Goal: Task Accomplishment & Management: Use online tool/utility

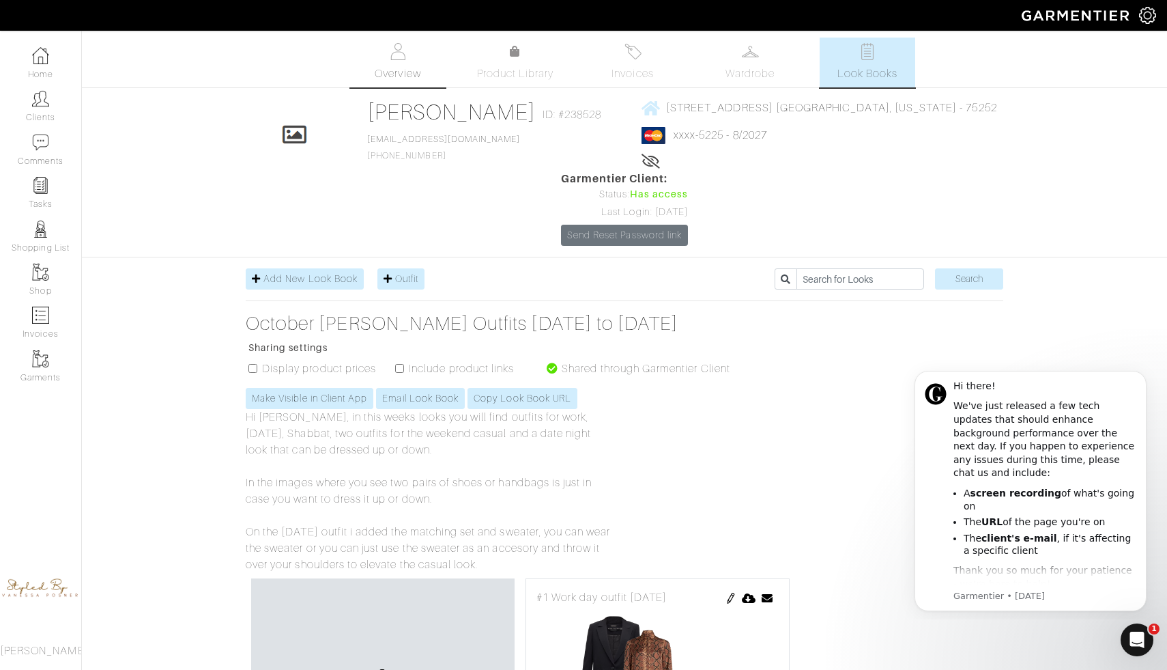
click at [414, 69] on span "Overview" at bounding box center [398, 74] width 46 height 16
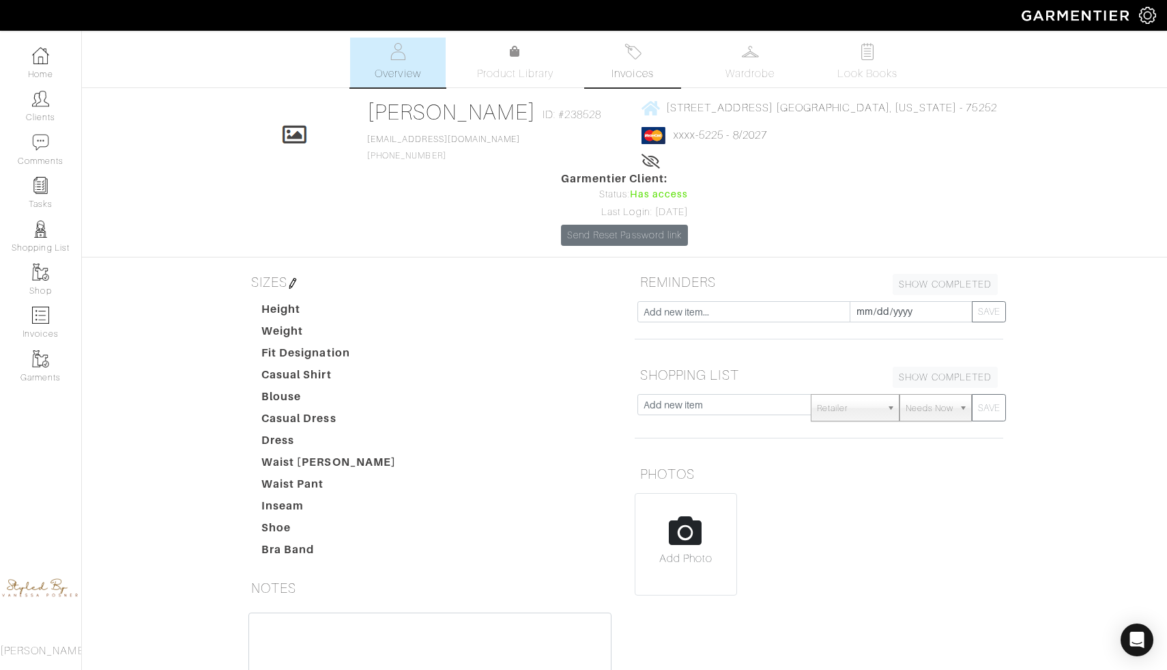
click at [646, 52] on link "Invoices" at bounding box center [633, 63] width 96 height 50
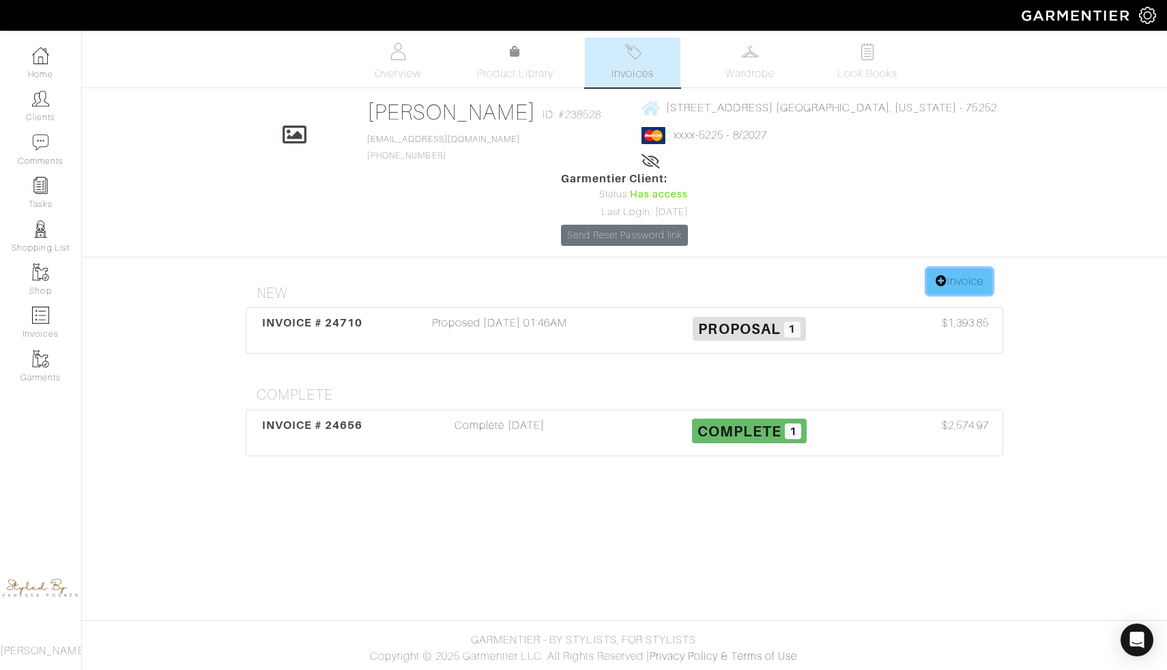
click at [941, 268] on link "Invoice" at bounding box center [960, 281] width 66 height 26
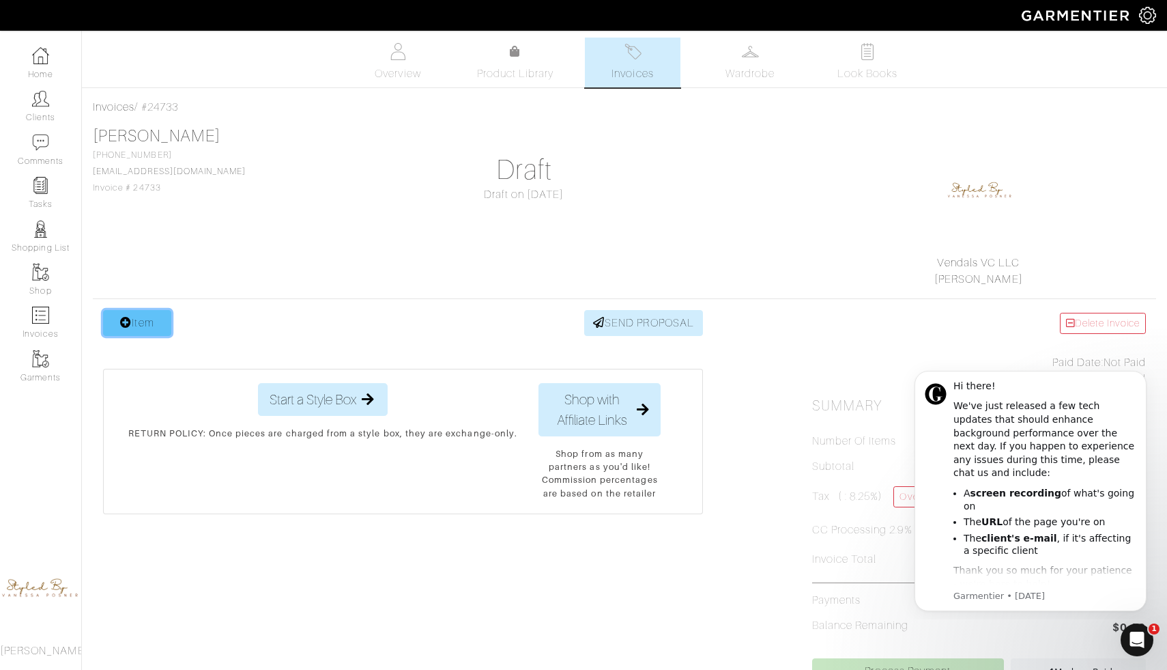
click at [156, 320] on link "Item" at bounding box center [137, 323] width 68 height 26
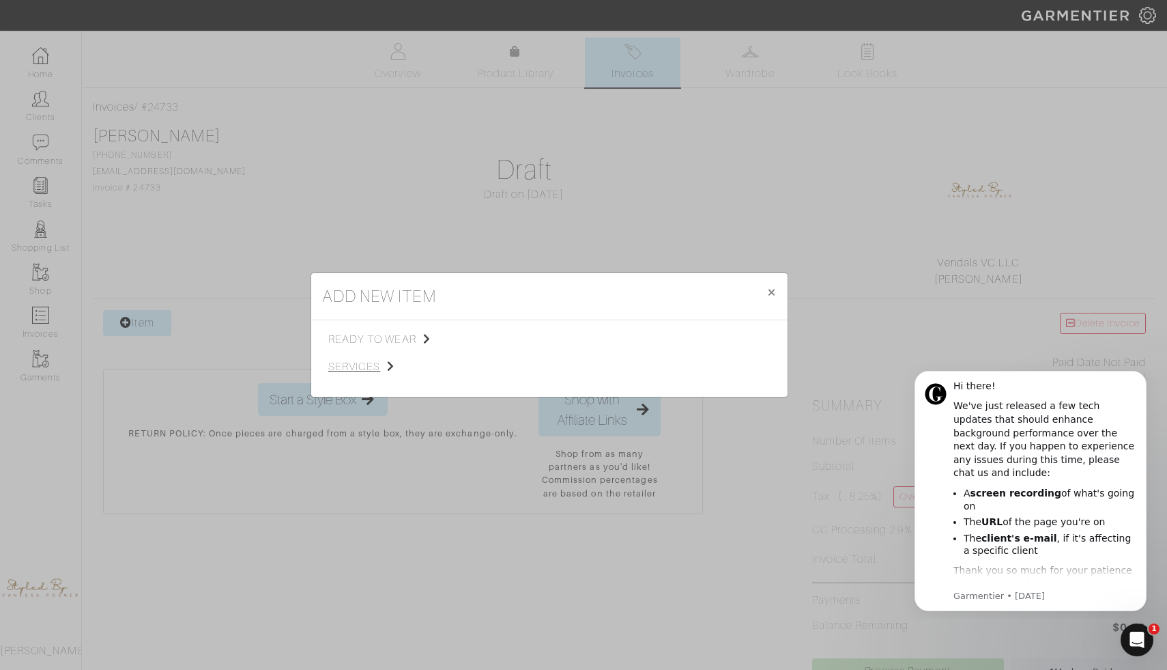
click at [373, 372] on span "services" at bounding box center [396, 366] width 137 height 16
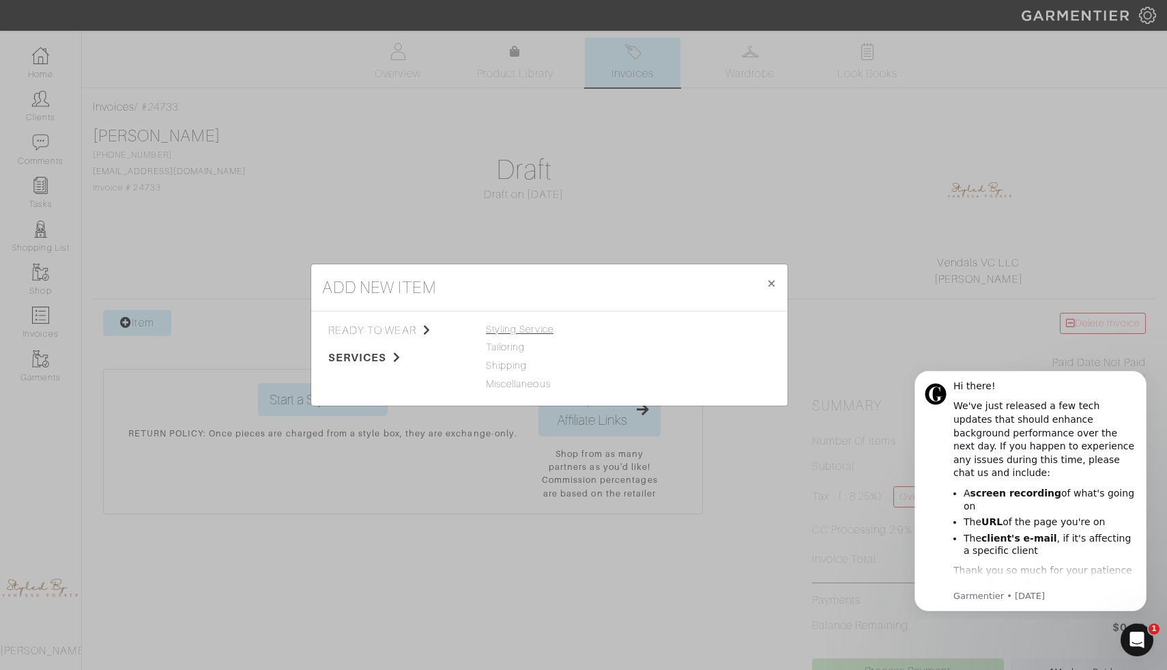
click at [522, 331] on span "Styling Service" at bounding box center [520, 329] width 68 height 11
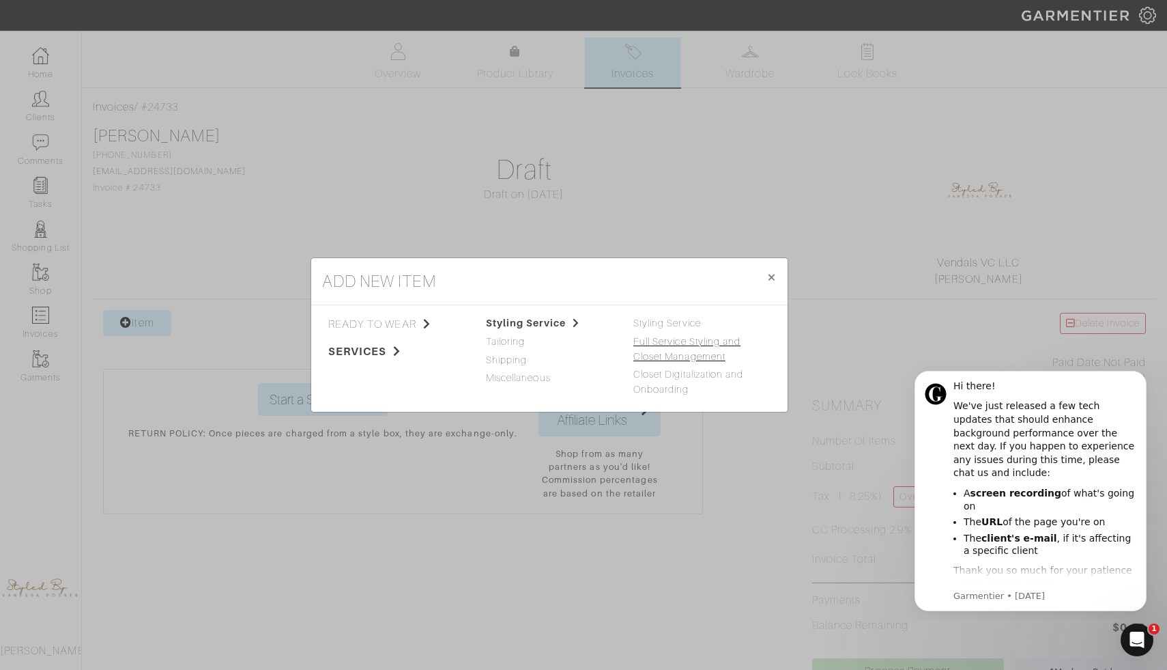
click at [663, 346] on link "Full Service Styling and Closet Management" at bounding box center [687, 349] width 107 height 26
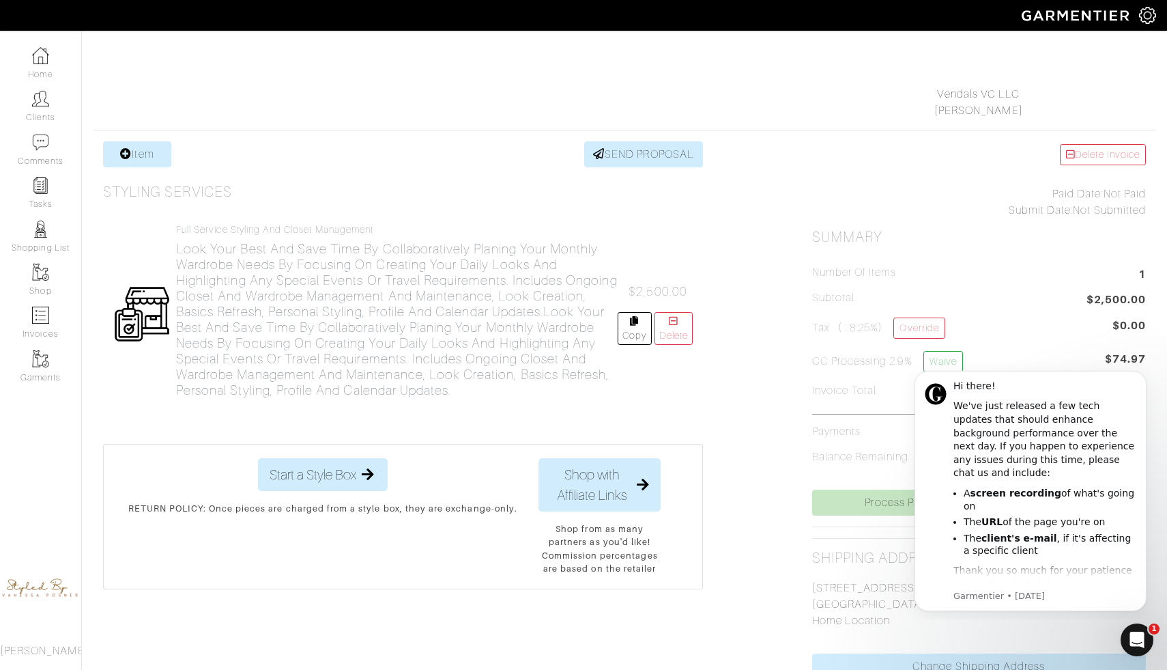
scroll to position [173, 0]
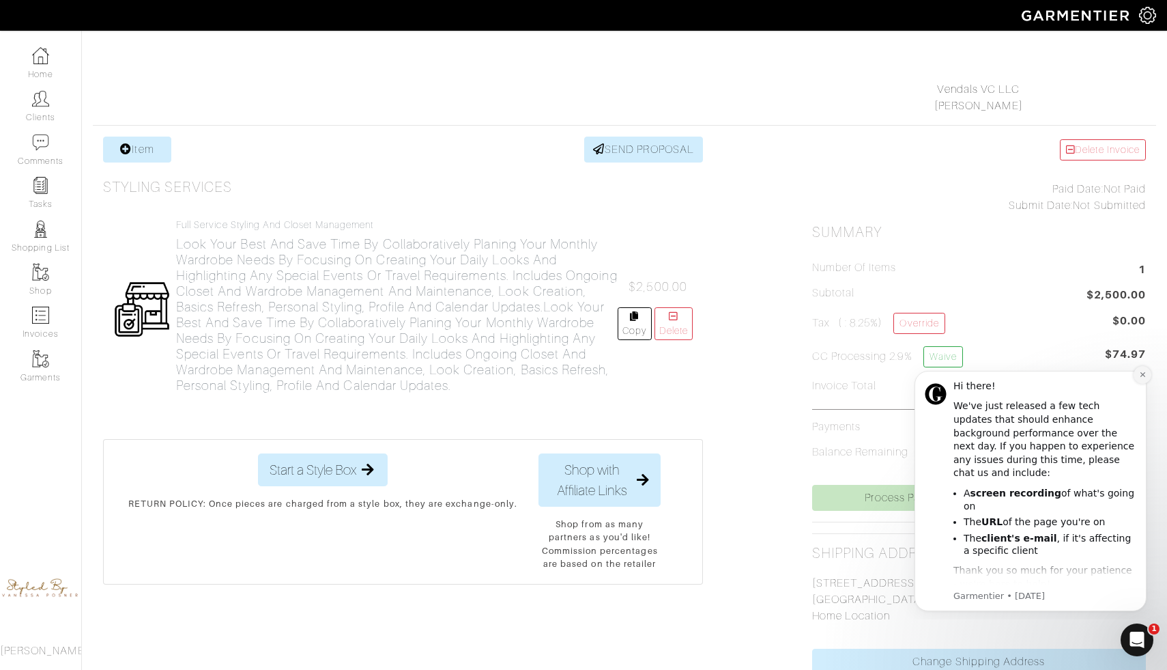
click at [1143, 377] on icon "Dismiss notification" at bounding box center [1143, 375] width 8 height 8
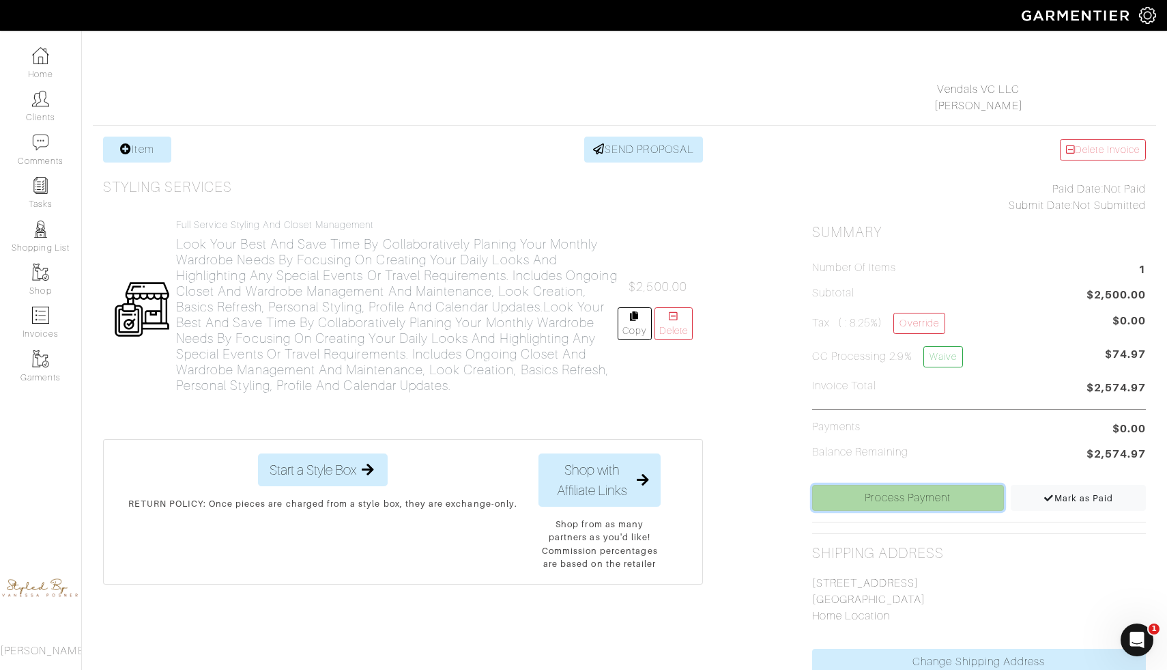
click at [849, 496] on link "Process Payment" at bounding box center [908, 498] width 192 height 26
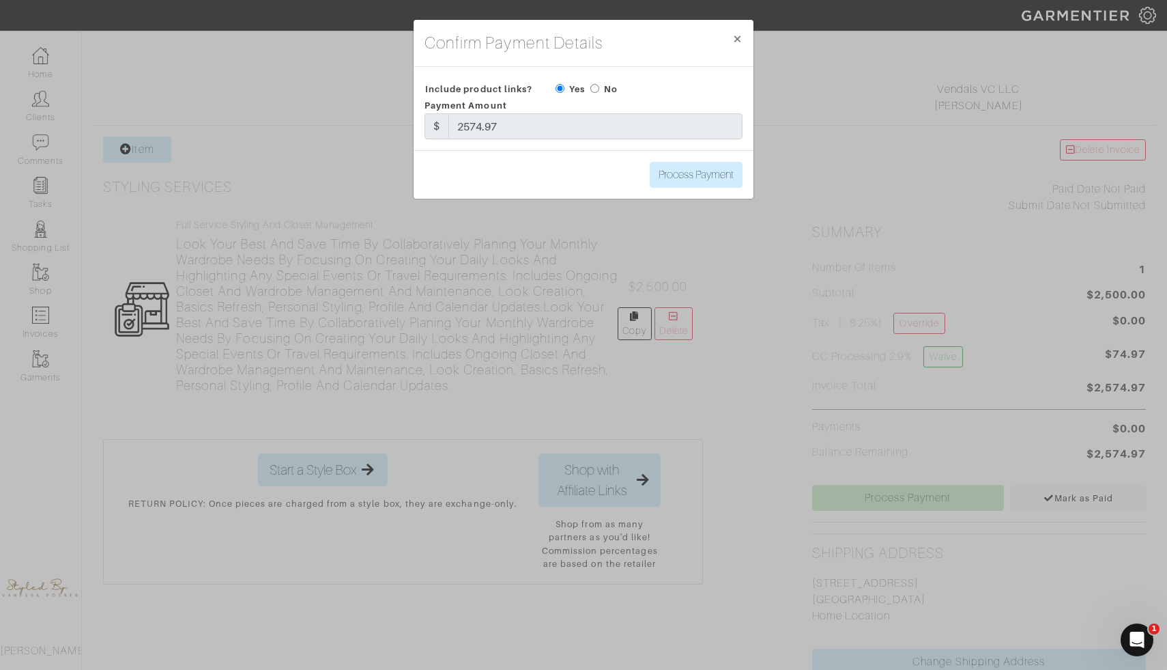
click at [603, 81] on div "No" at bounding box center [604, 89] width 27 height 16
click at [597, 86] on input "radio" at bounding box center [595, 88] width 9 height 9
radio input "true"
click at [693, 173] on input "Process Payment" at bounding box center [696, 175] width 93 height 26
type input "Process Payment"
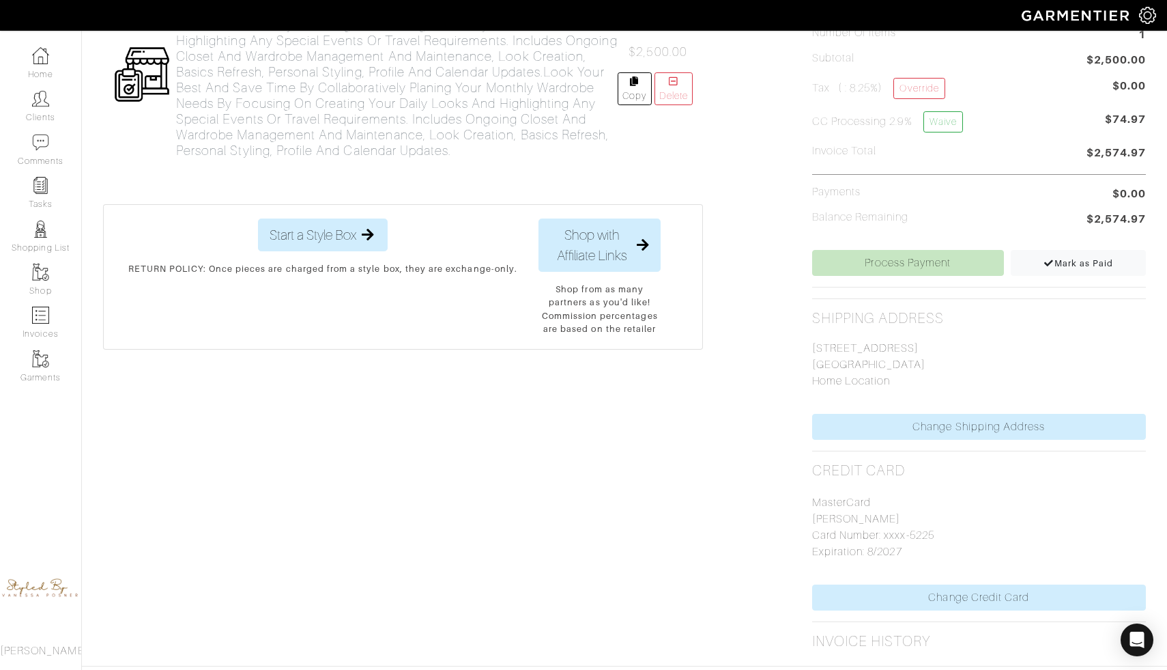
scroll to position [453, 0]
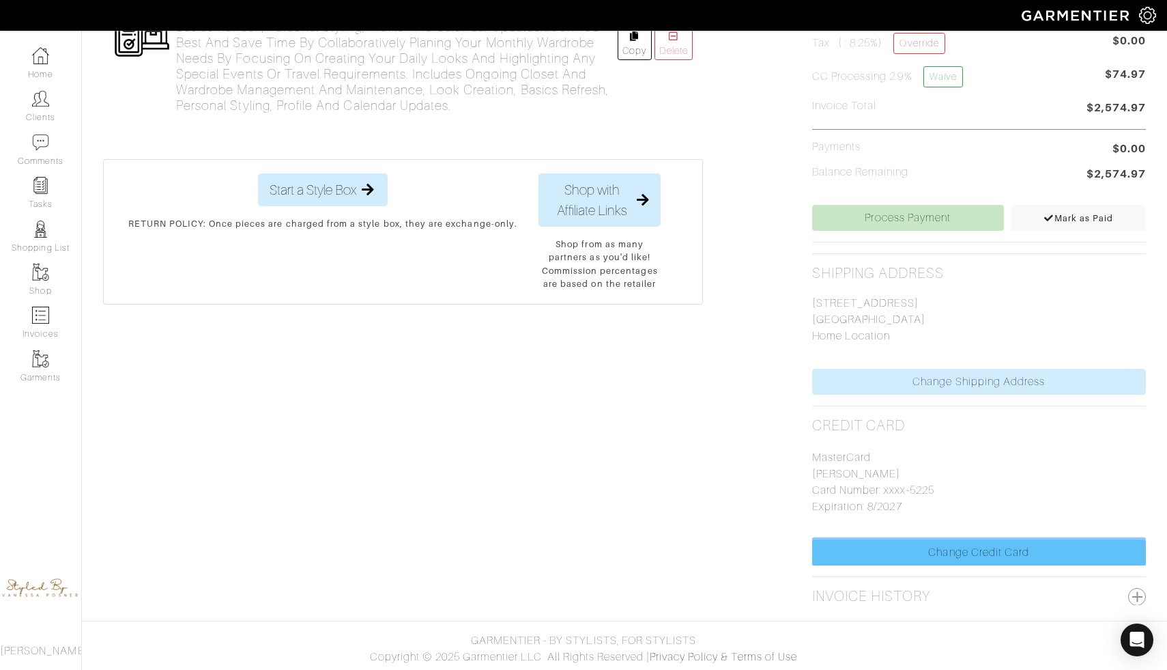
click at [864, 547] on link "Change Credit Card" at bounding box center [979, 552] width 334 height 26
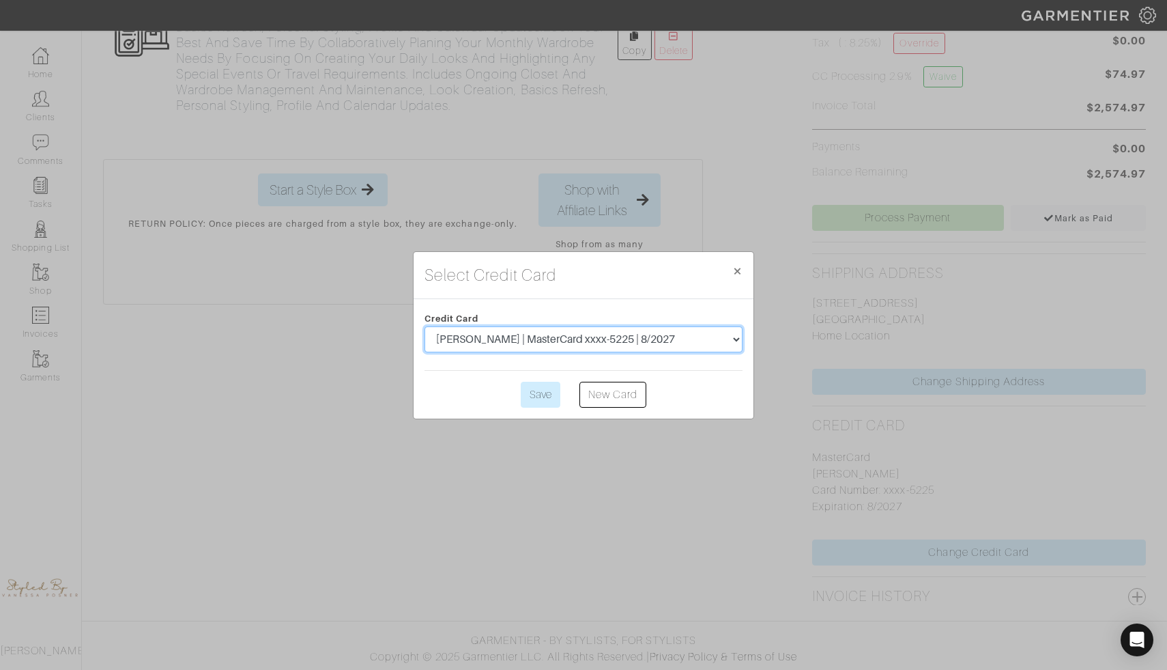
click at [698, 341] on select "[PERSON_NAME] | MasterCard xxxx-5225 | 8/2027 [PERSON_NAME] | MasterCard xxxx-5…" at bounding box center [584, 339] width 318 height 26
select select "5547"
click at [425, 326] on select "[PERSON_NAME] | MasterCard xxxx-5225 | 8/2027 [PERSON_NAME] | MasterCard xxxx-5…" at bounding box center [584, 339] width 318 height 26
click at [545, 393] on input "Save" at bounding box center [541, 395] width 40 height 26
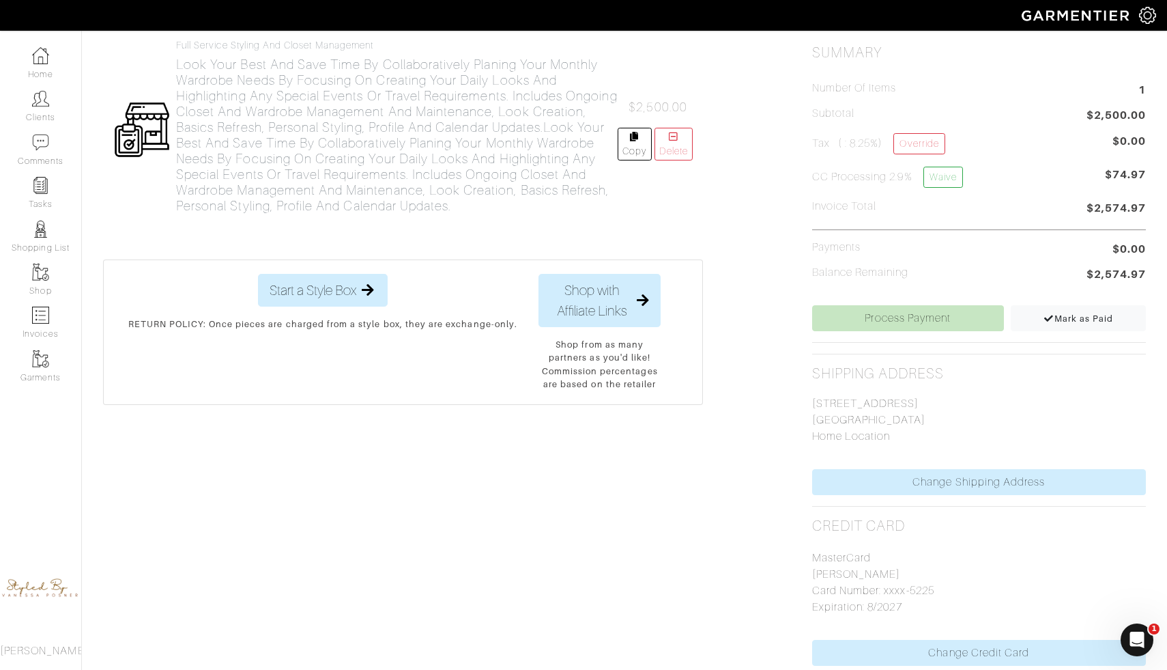
scroll to position [415, 0]
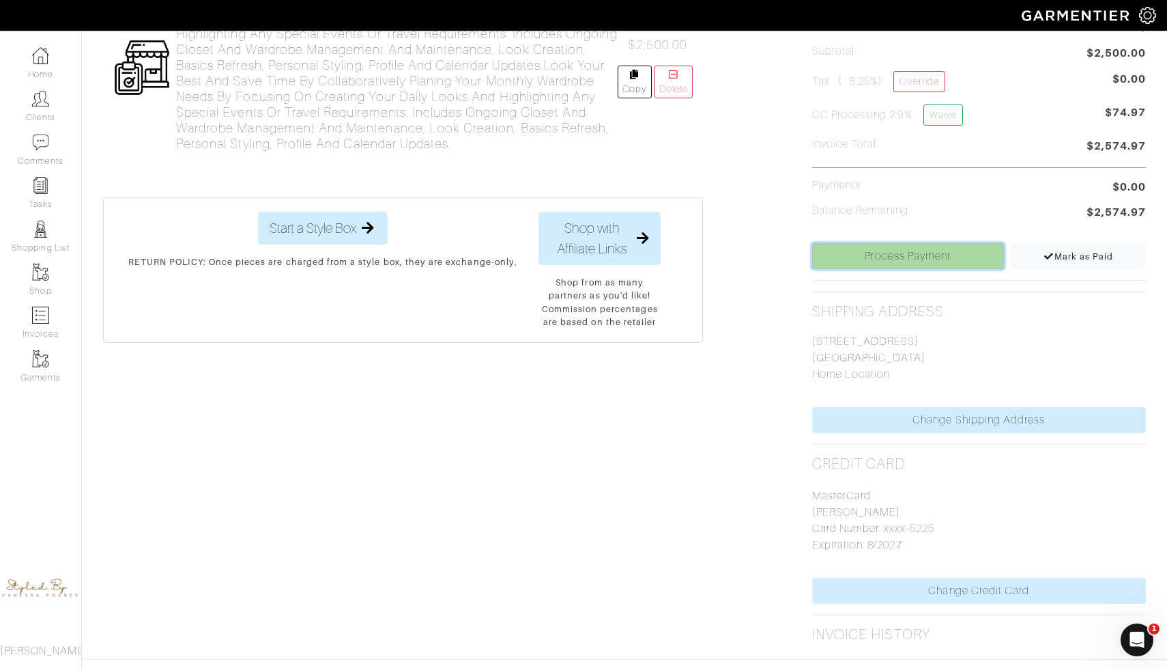
click at [862, 251] on link "Process Payment" at bounding box center [908, 256] width 192 height 26
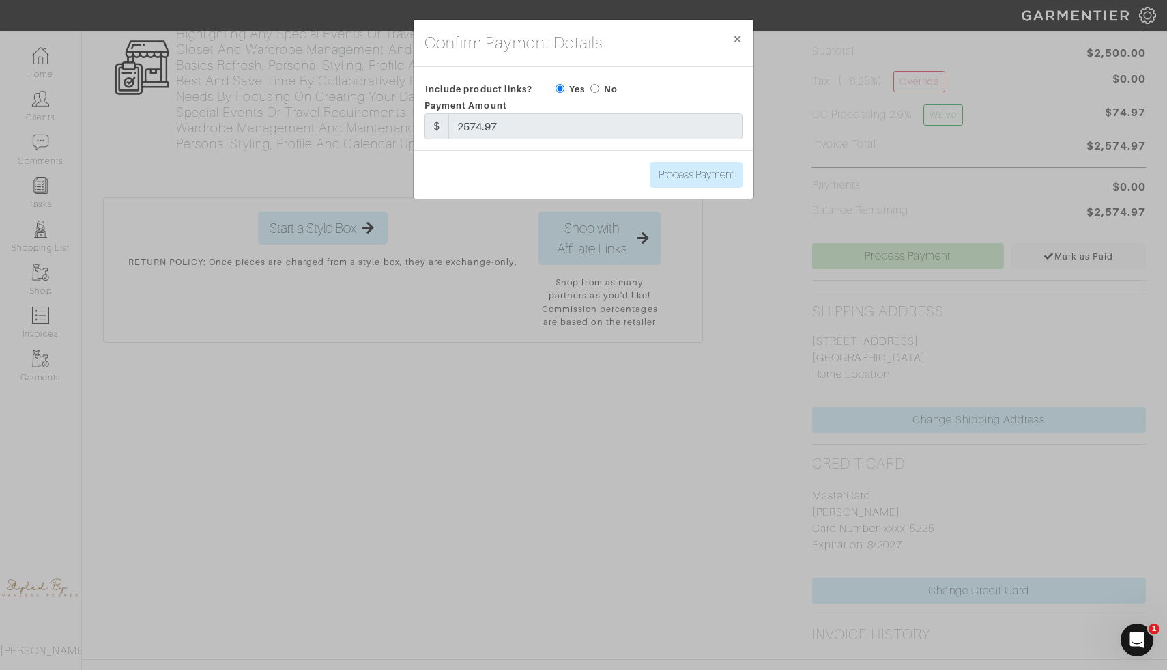
click at [606, 89] on label "No" at bounding box center [611, 89] width 14 height 13
click at [597, 87] on input "radio" at bounding box center [595, 88] width 9 height 9
radio input "true"
click at [674, 172] on input "Process Payment" at bounding box center [696, 175] width 93 height 26
type input "Process Payment"
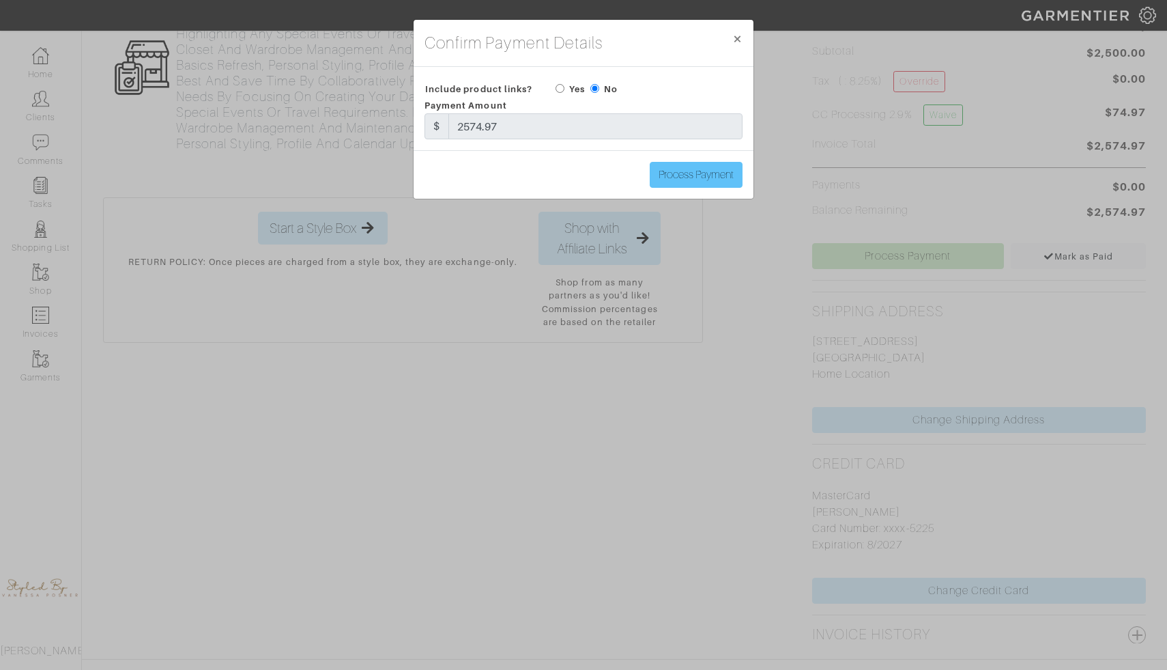
scroll to position [0, 0]
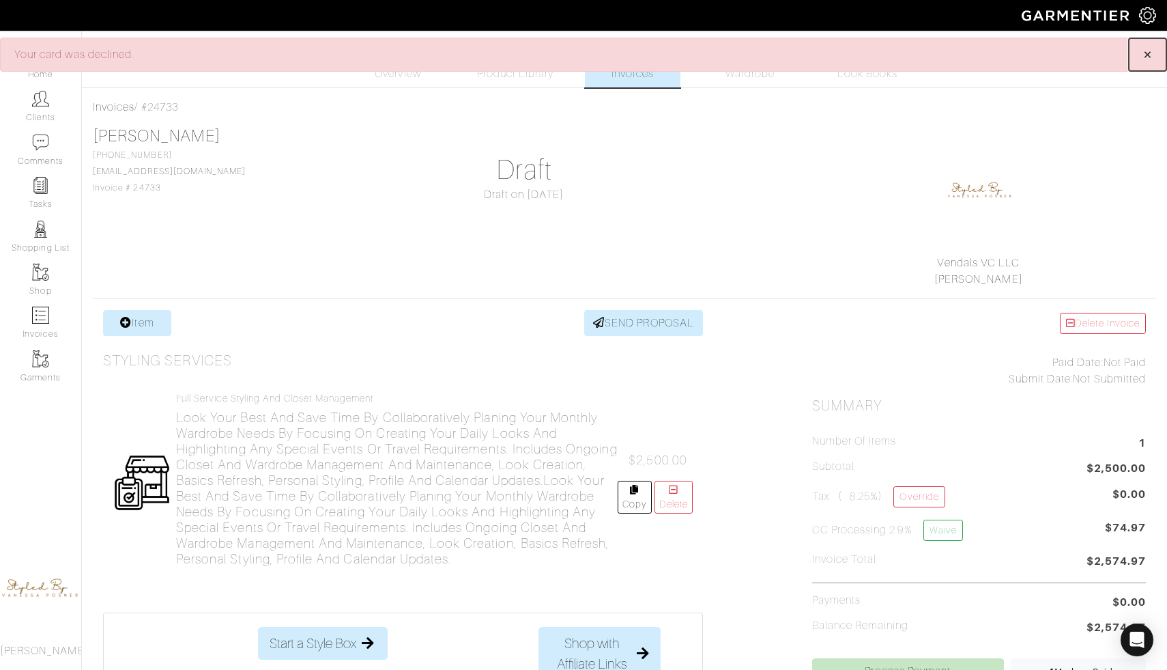
click at [1144, 52] on span "×" at bounding box center [1148, 54] width 10 height 18
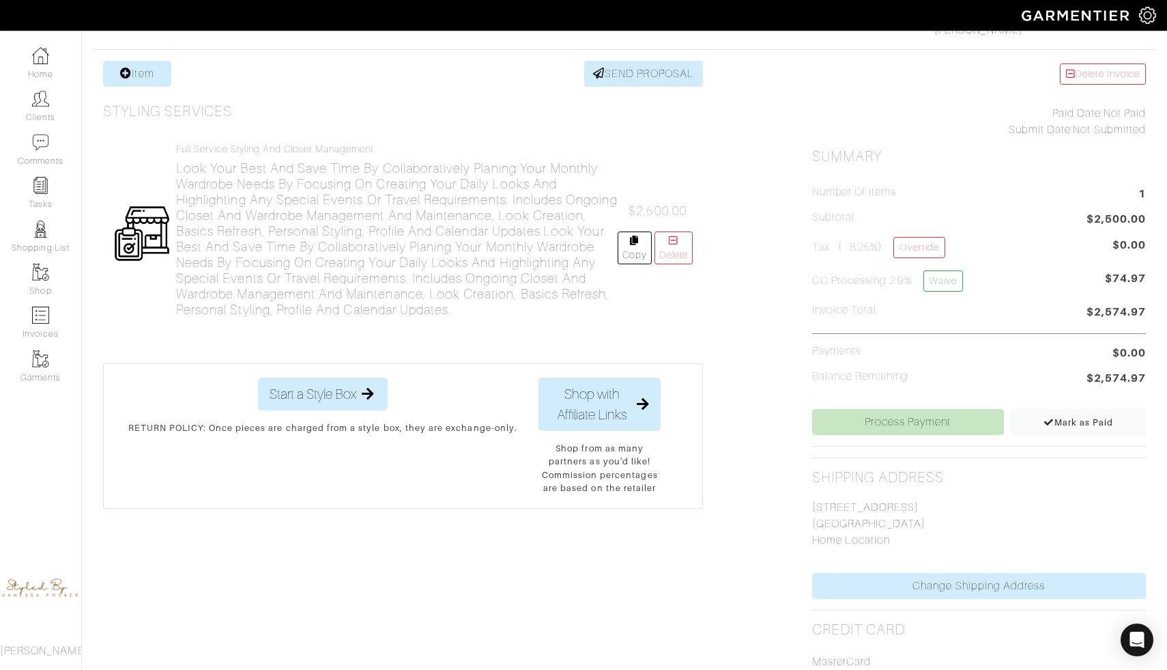
scroll to position [453, 0]
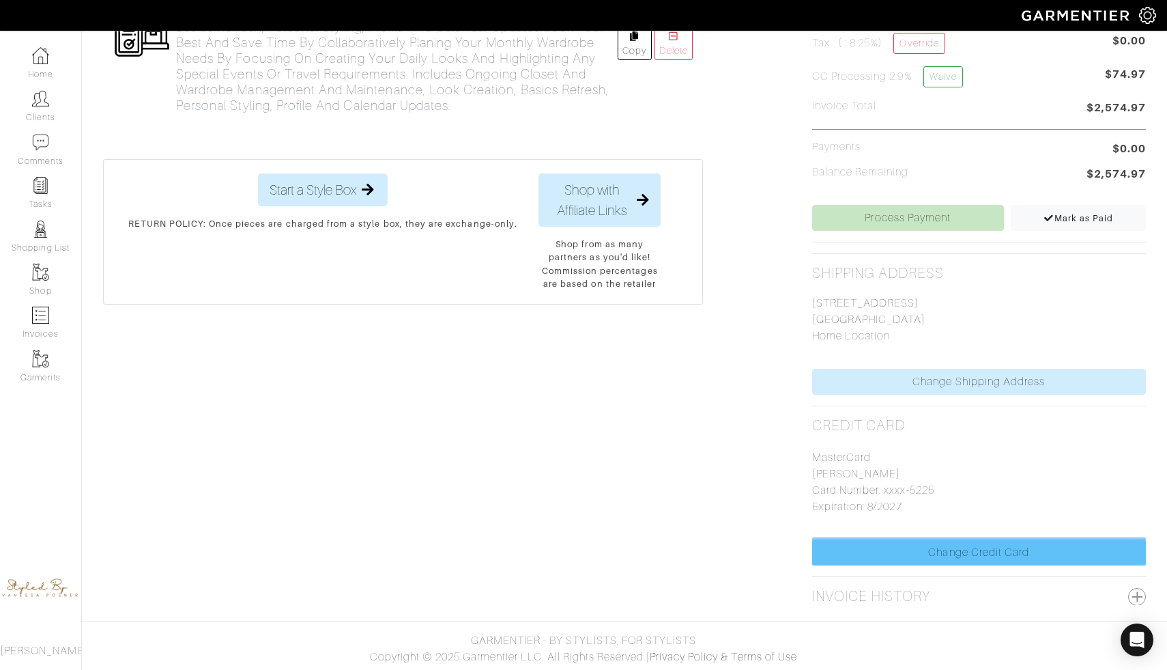
click at [920, 552] on link "Change Credit Card" at bounding box center [979, 552] width 334 height 26
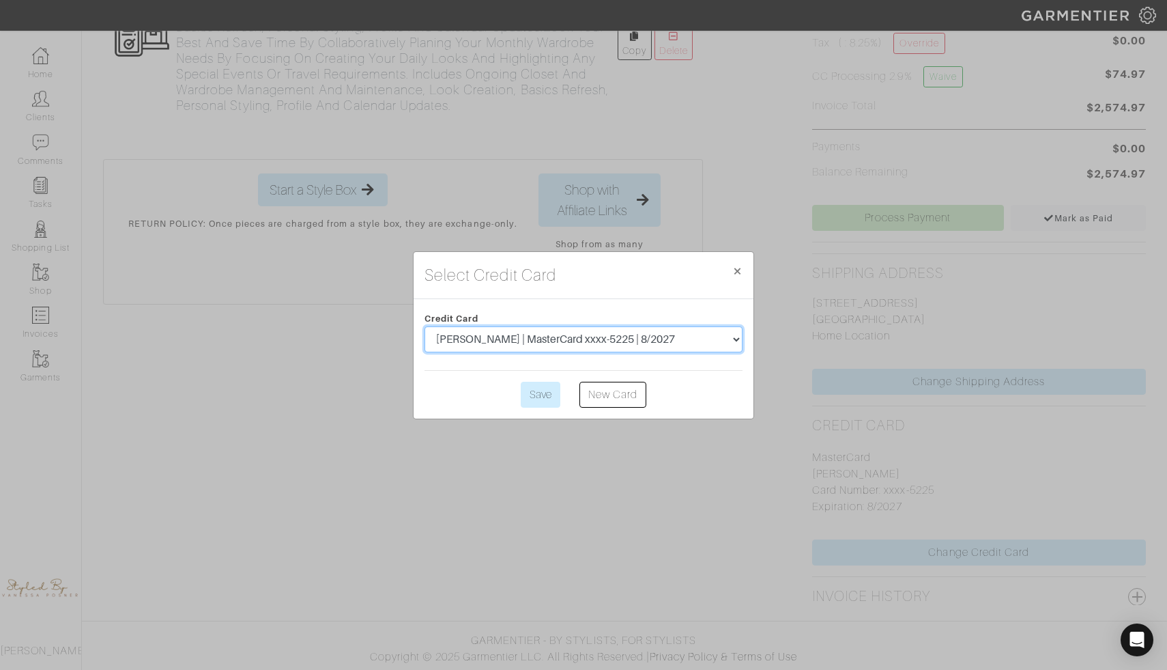
click at [715, 336] on select "Ilona Friedman | MasterCard xxxx-5225 | 8/2027 Ilona Friedman | MasterCard xxxx…" at bounding box center [584, 339] width 318 height 26
select select "5546"
click at [425, 326] on select "Ilona Friedman | MasterCard xxxx-5225 | 8/2027 Ilona Friedman | MasterCard xxxx…" at bounding box center [584, 339] width 318 height 26
click at [530, 399] on input "Save" at bounding box center [541, 395] width 40 height 26
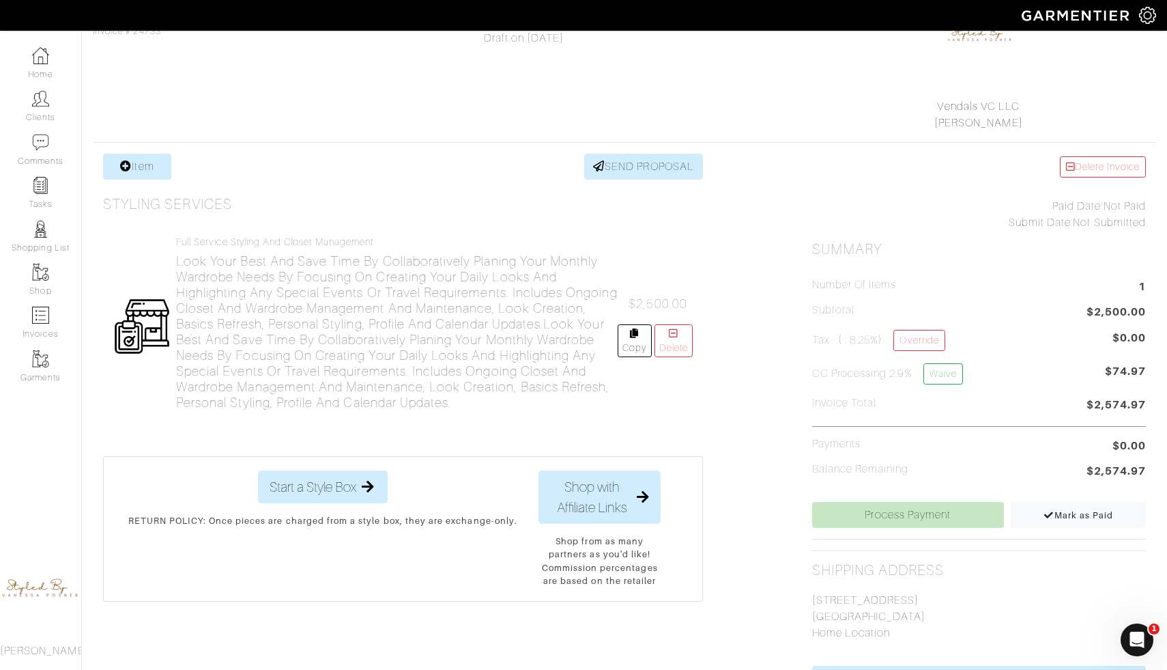
scroll to position [392, 0]
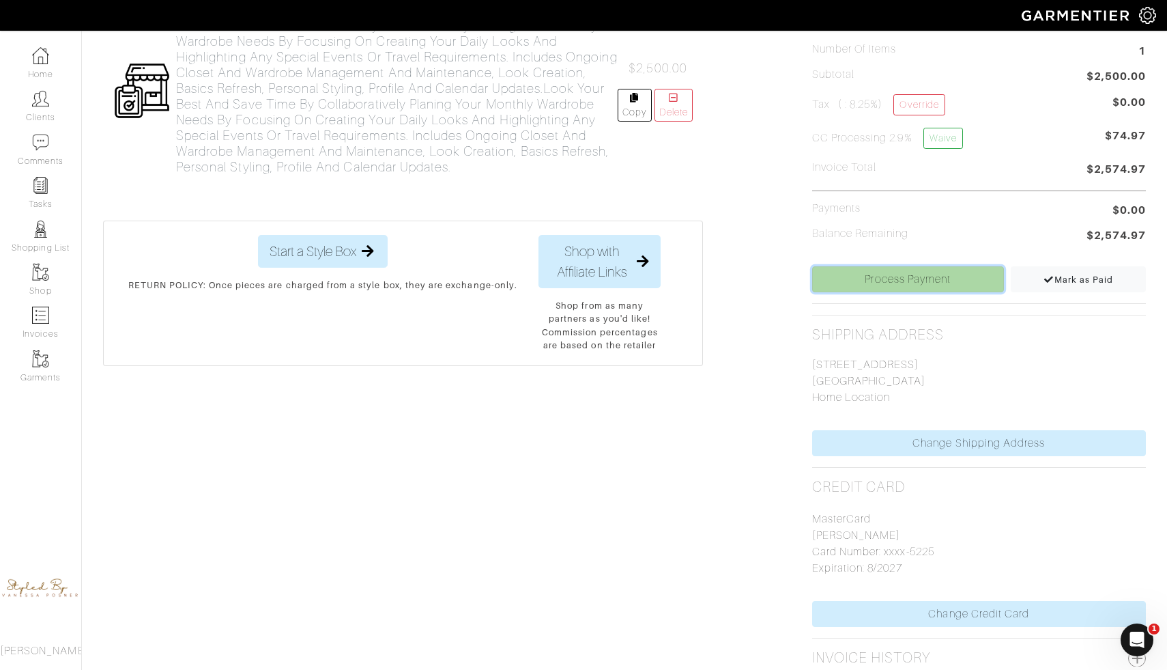
click at [855, 279] on link "Process Payment" at bounding box center [908, 279] width 192 height 26
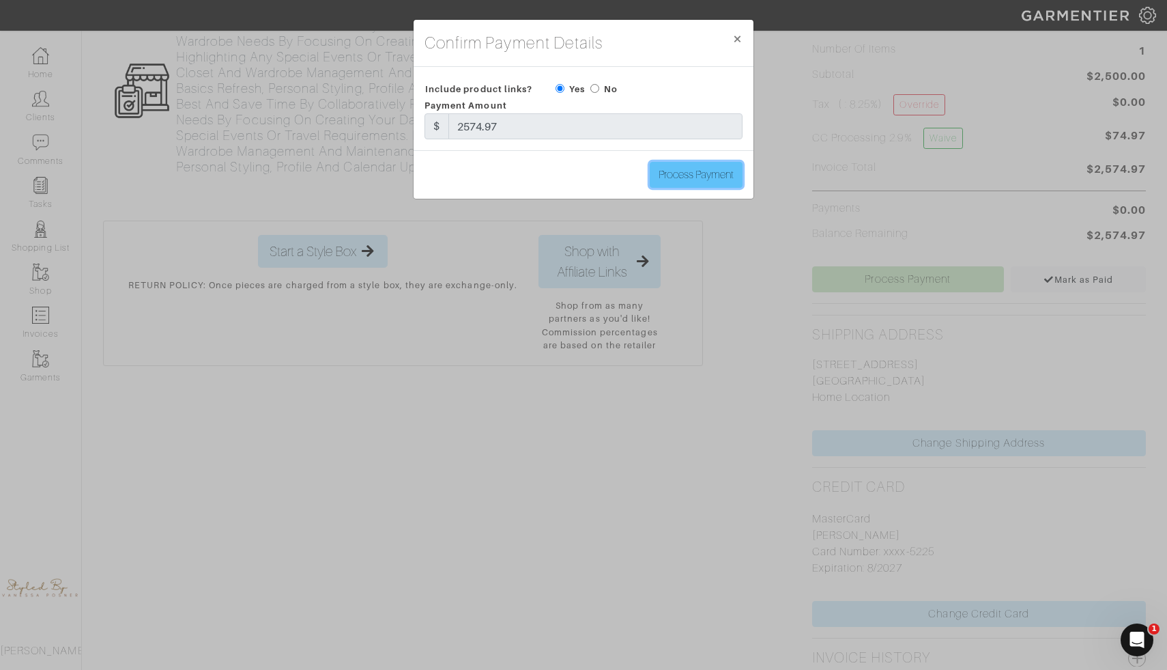
click at [679, 177] on input "Process Payment" at bounding box center [696, 175] width 93 height 26
type input "Process Payment"
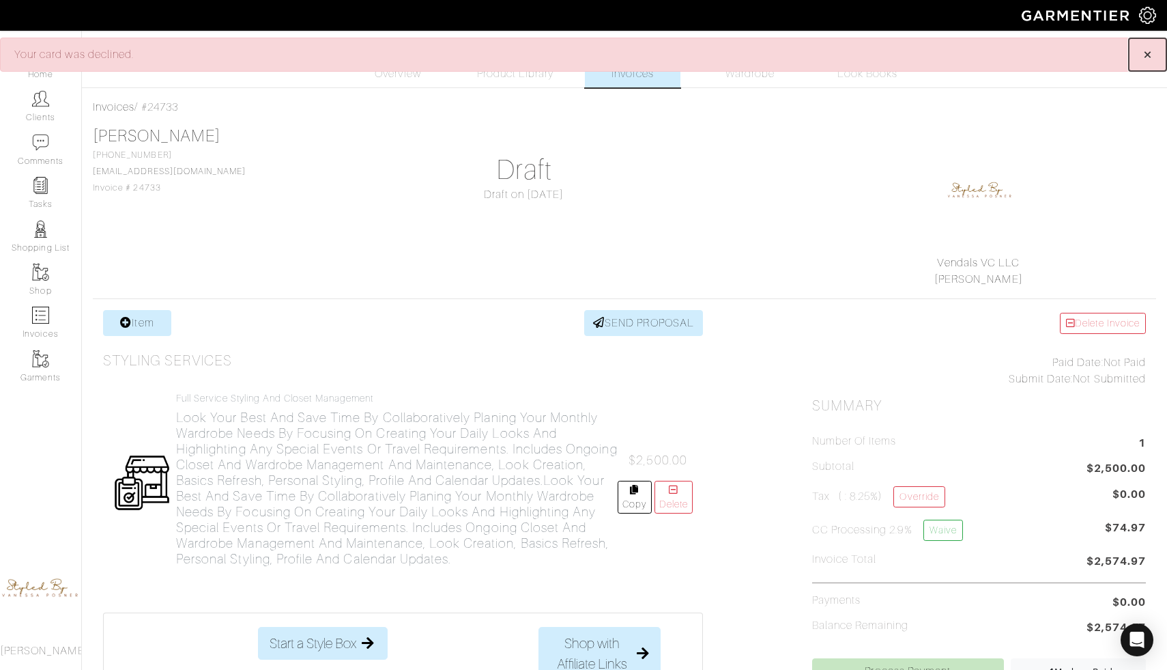
click at [1143, 57] on span "×" at bounding box center [1148, 54] width 10 height 18
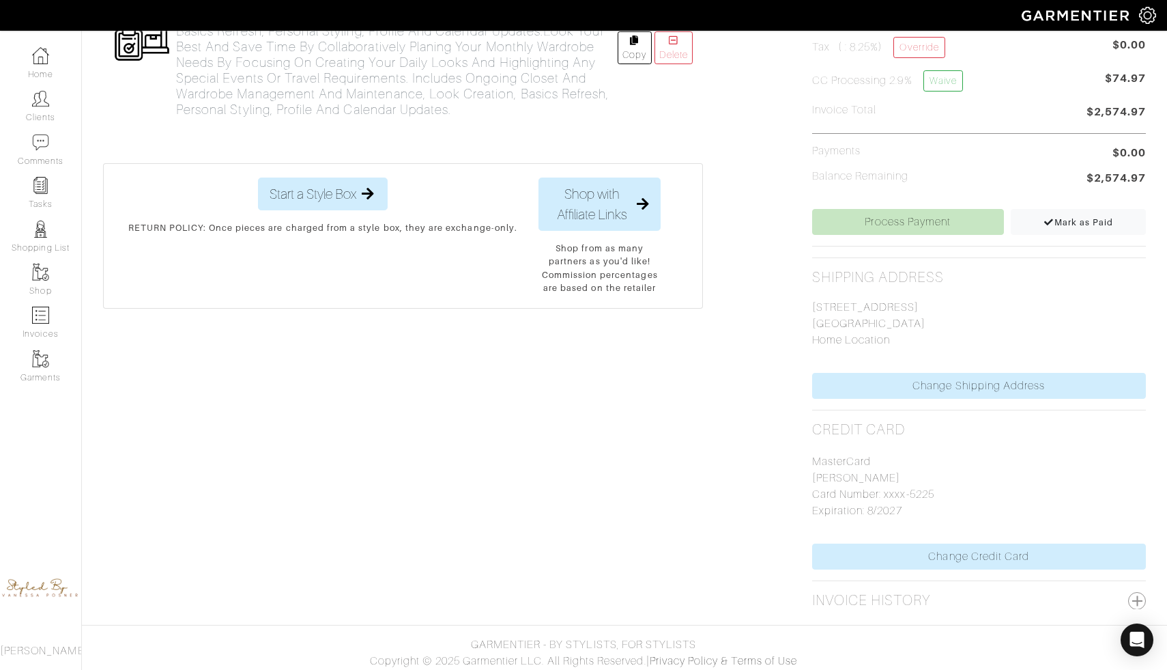
scroll to position [453, 0]
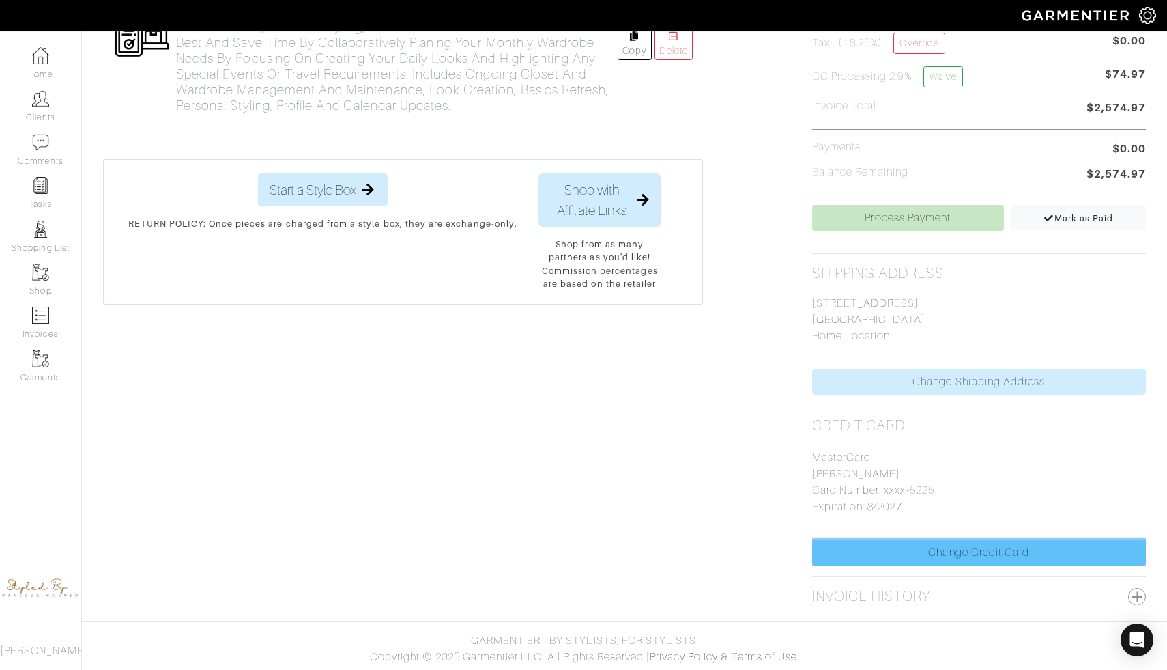
click at [951, 544] on link "Change Credit Card" at bounding box center [979, 552] width 334 height 26
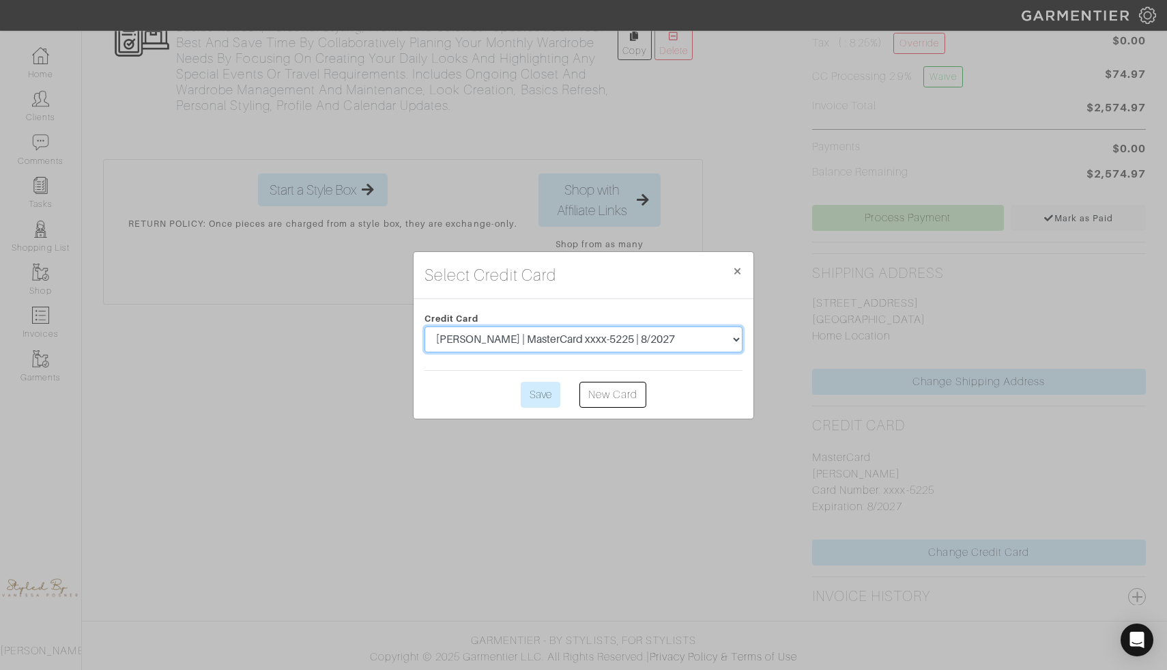
click at [599, 337] on select "[PERSON_NAME] | MasterCard xxxx-5225 | 8/2027 [PERSON_NAME] | MasterCard xxxx-5…" at bounding box center [584, 339] width 318 height 26
select select "5547"
click at [425, 326] on select "Ilona Friedman | MasterCard xxxx-5225 | 8/2027 Ilona Friedman | MasterCard xxxx…" at bounding box center [584, 339] width 318 height 26
click at [541, 396] on input "Save" at bounding box center [541, 395] width 40 height 26
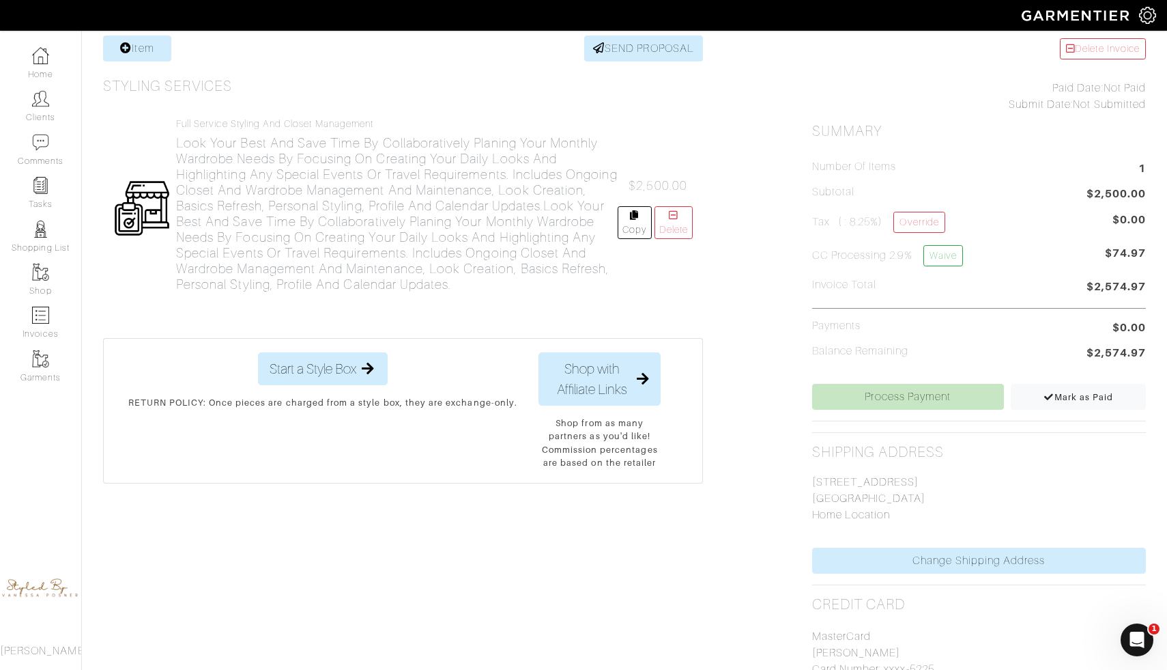
scroll to position [279, 0]
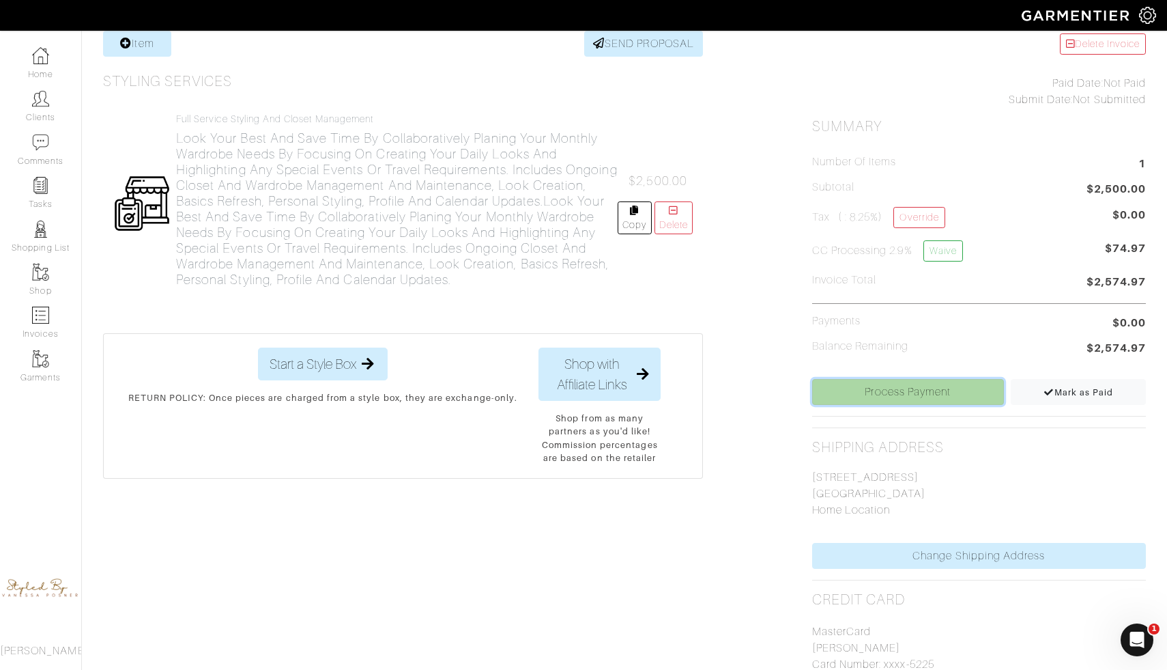
click at [848, 398] on link "Process Payment" at bounding box center [908, 392] width 192 height 26
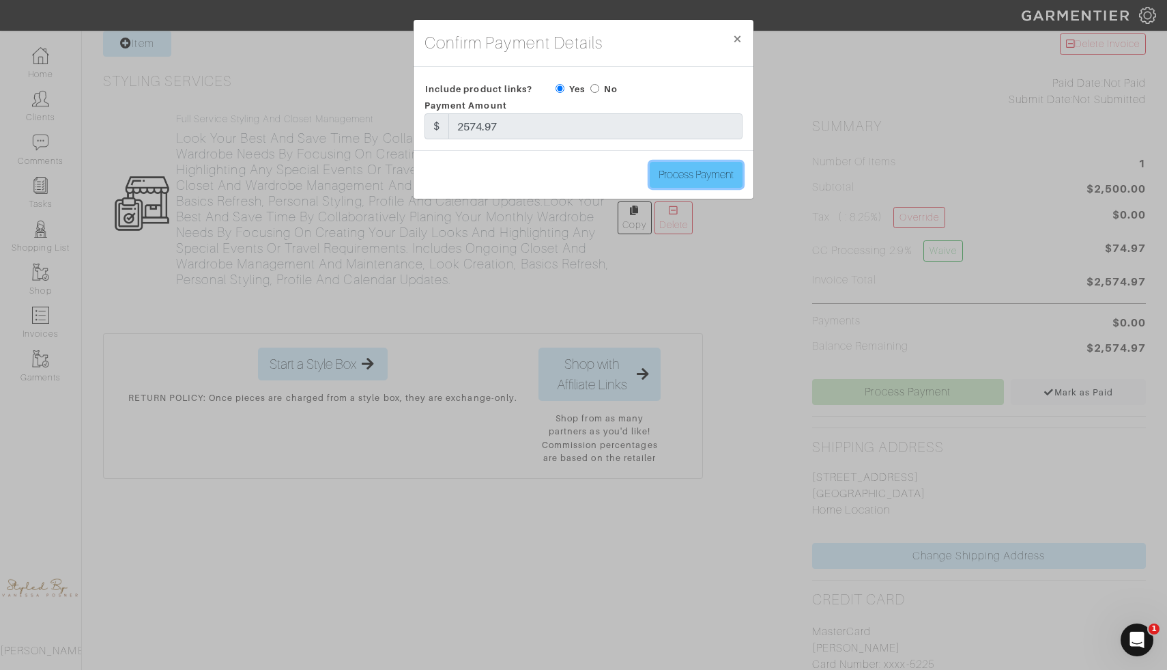
click at [703, 180] on input "Process Payment" at bounding box center [696, 175] width 93 height 26
type input "Process Payment"
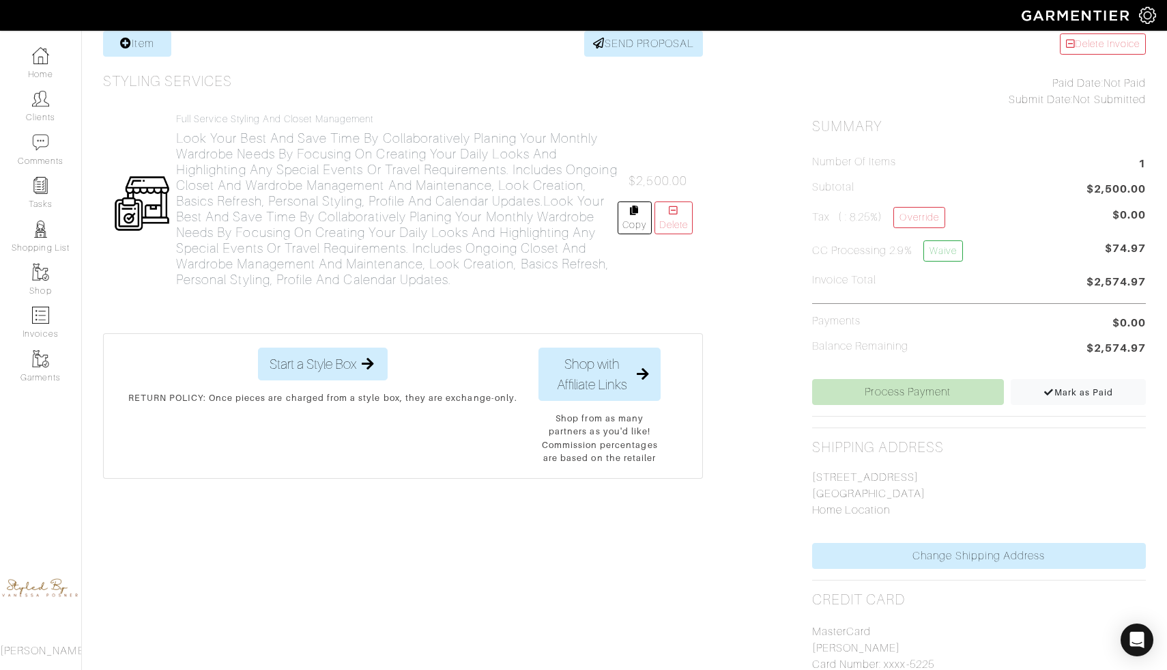
scroll to position [0, 0]
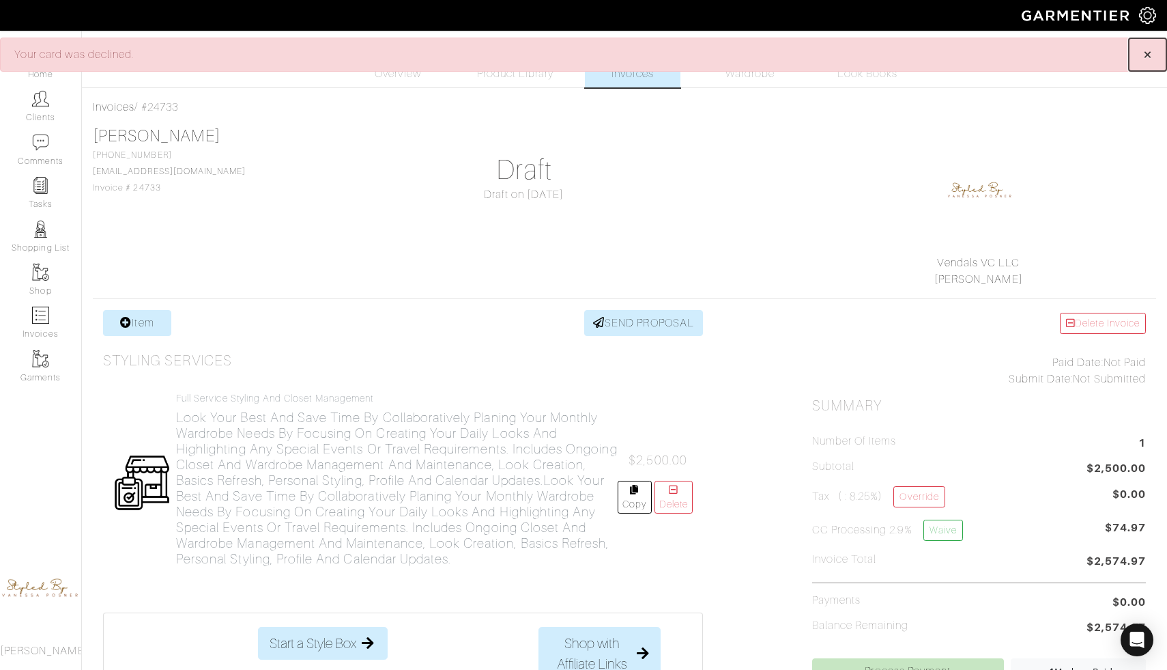
click at [1149, 55] on span "×" at bounding box center [1148, 54] width 10 height 18
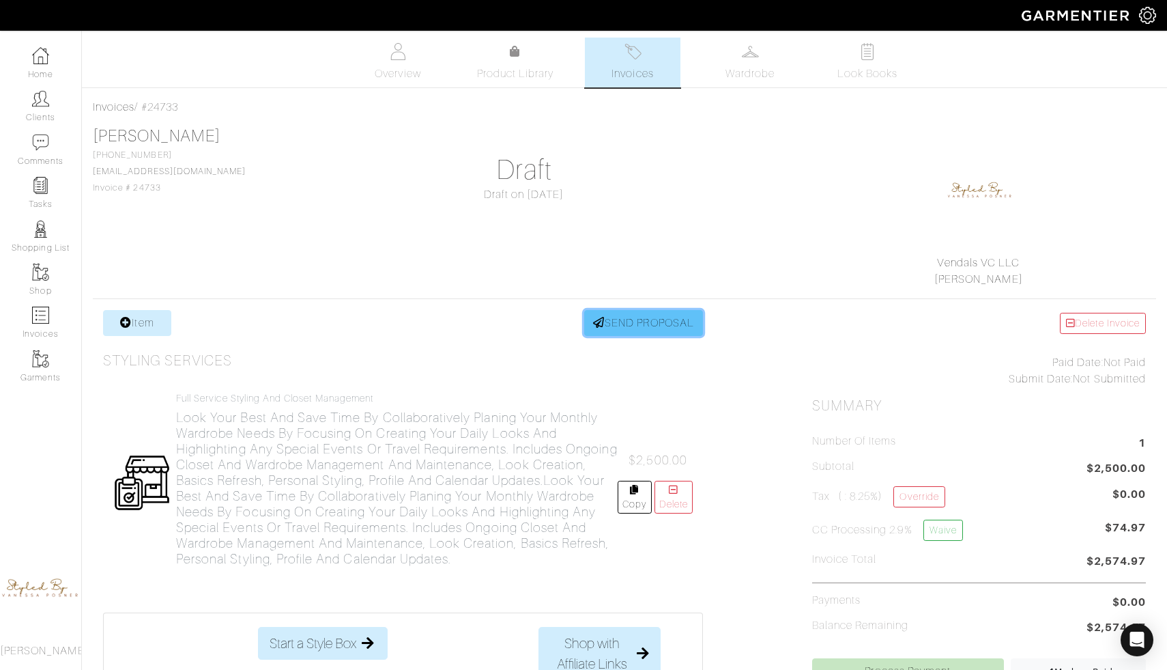
click at [664, 328] on link "SEND PROPOSAL" at bounding box center [643, 323] width 119 height 26
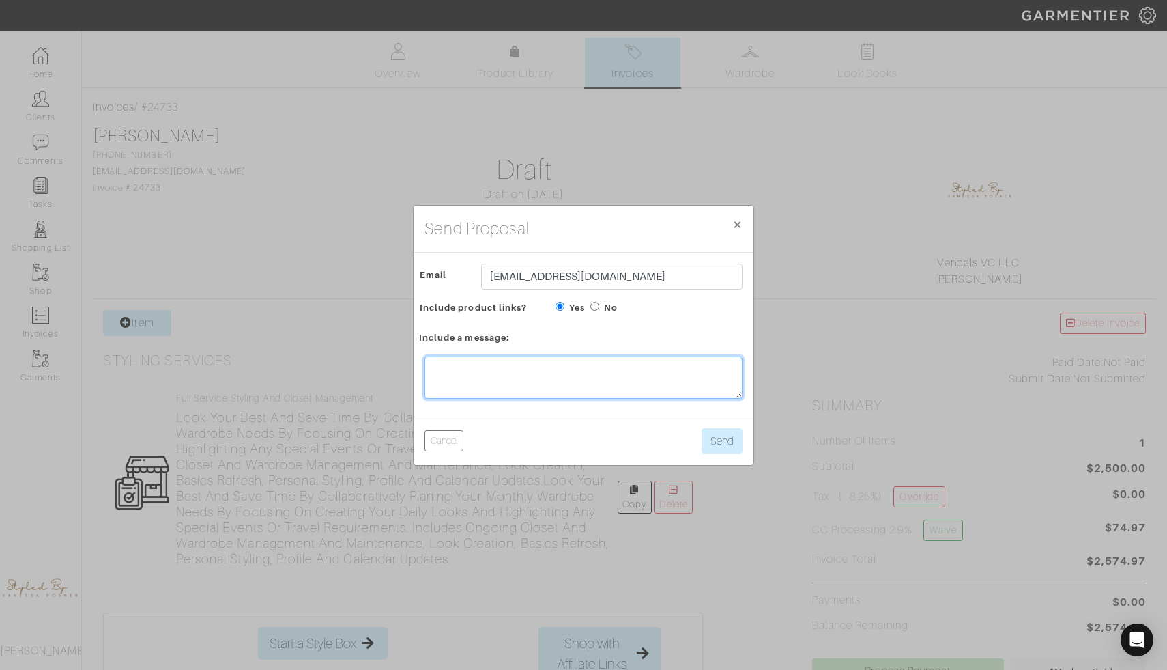
click at [606, 378] on textarea at bounding box center [584, 377] width 318 height 42
paste textarea "Your Personal Styling Profile is where you access your digital wardrobe, look b…"
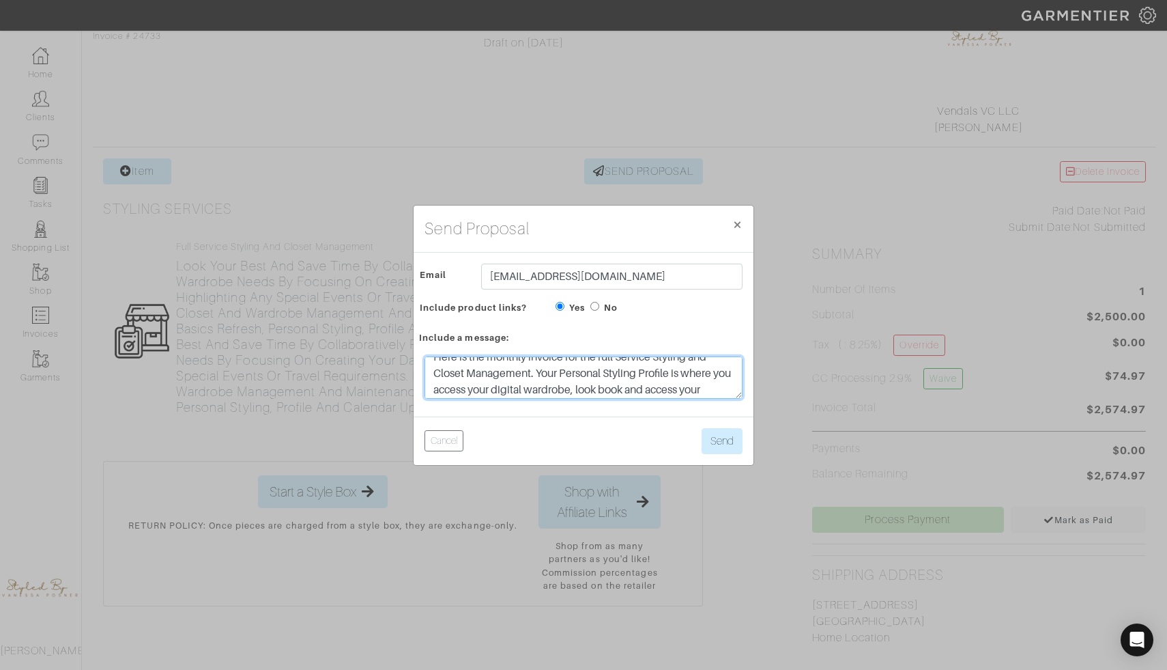
scroll to position [47, 0]
click at [538, 371] on textarea "Hi Ilona, Here is the monthly invoice for the full Service Styling and Closet M…" at bounding box center [584, 377] width 318 height 42
click at [524, 381] on textarea "Hi Ilona, Here is the monthly invoice for the full Service Styling and Closet M…" at bounding box center [584, 377] width 318 height 42
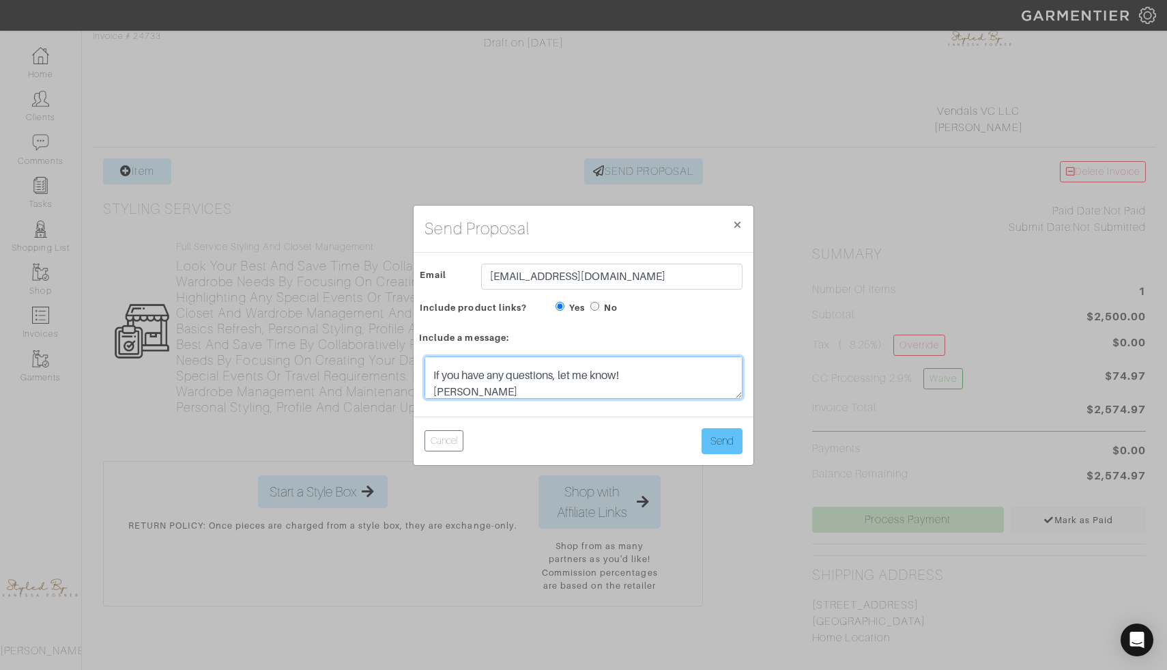
type textarea "Hi Ilona, Here is the monthly invoice for the full Service Styling and Closet M…"
click at [716, 436] on button "Send" at bounding box center [722, 441] width 41 height 26
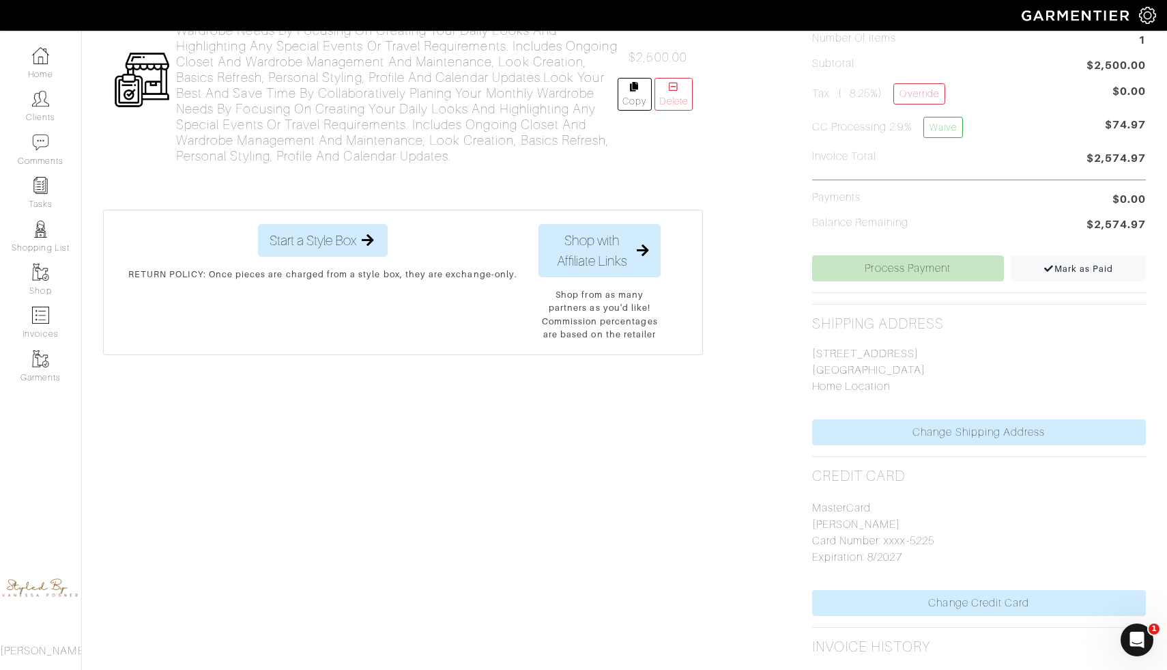
scroll to position [453, 0]
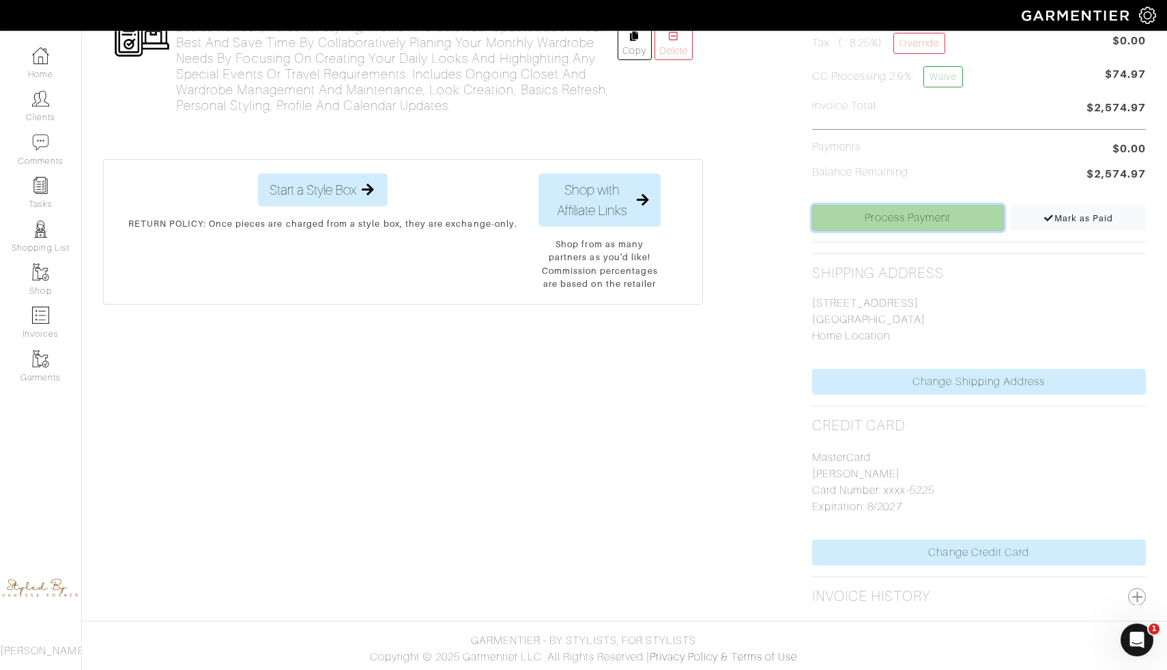
click at [877, 218] on link "Process Payment" at bounding box center [908, 218] width 192 height 26
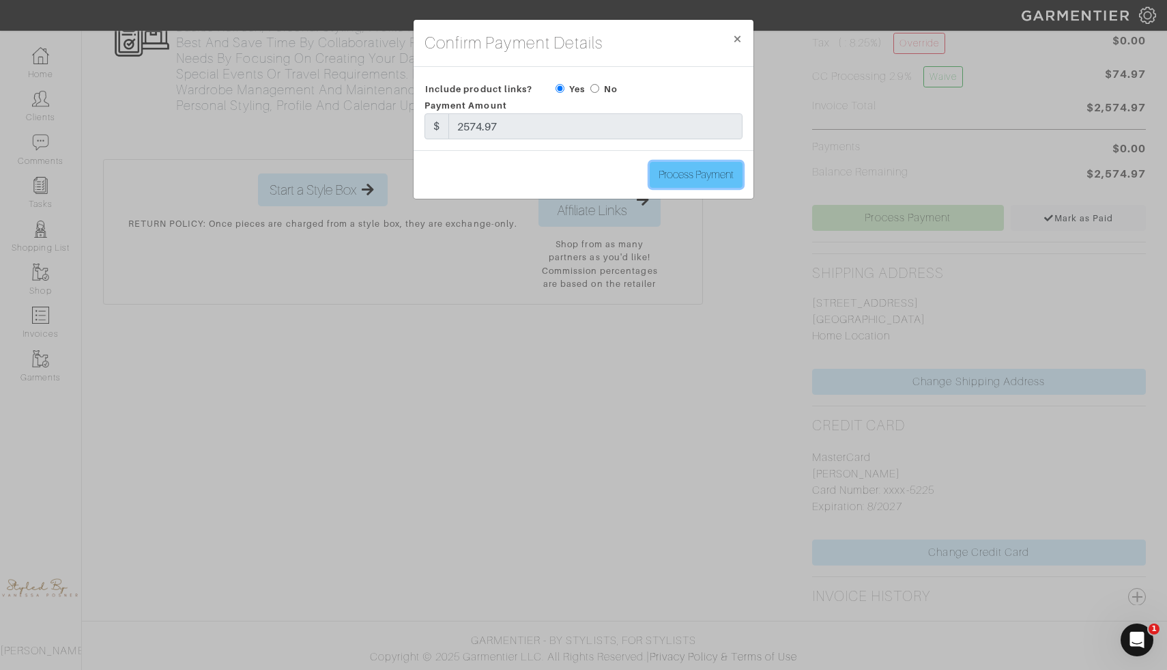
click at [703, 177] on input "Process Payment" at bounding box center [696, 175] width 93 height 26
type input "Process Payment"
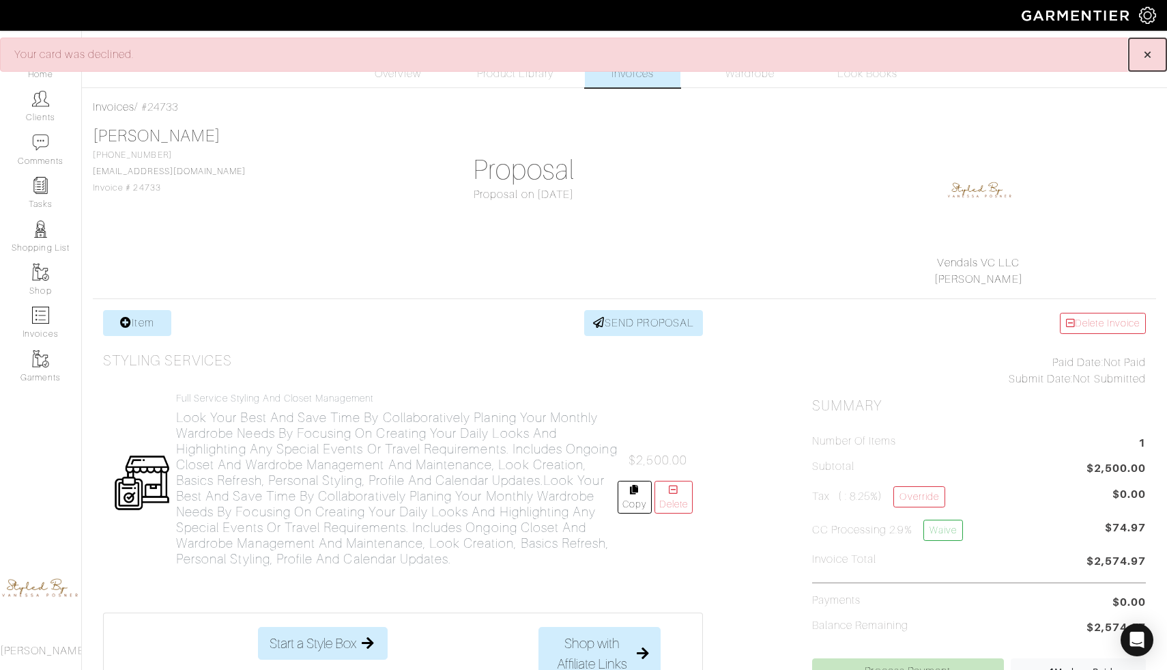
click at [1146, 50] on span "×" at bounding box center [1148, 54] width 10 height 18
